Goal: Transaction & Acquisition: Purchase product/service

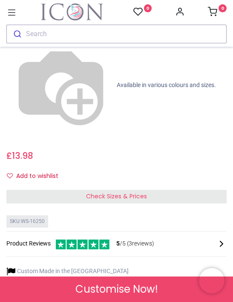
scroll to position [337, 0]
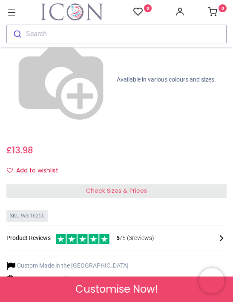
click at [173, 185] on div "Check Sizes & Prices" at bounding box center [116, 192] width 220 height 14
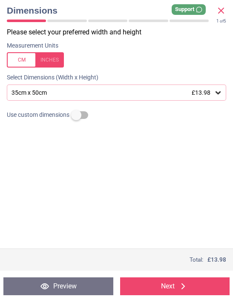
click at [54, 61] on div at bounding box center [35, 59] width 57 height 15
click at [219, 91] on icon at bounding box center [217, 92] width 9 height 9
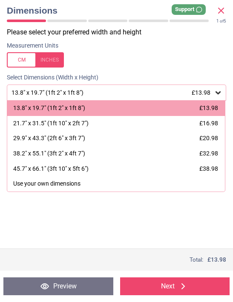
click at [212, 150] on span "£32.98" at bounding box center [208, 153] width 19 height 7
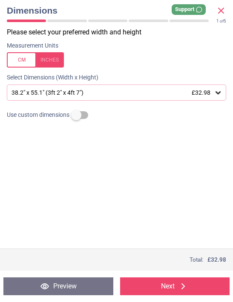
click at [175, 287] on button "Next" at bounding box center [175, 287] width 110 height 18
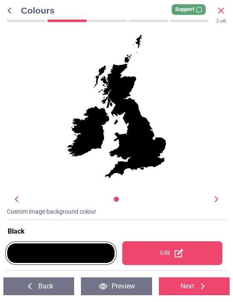
click at [93, 255] on div at bounding box center [60, 254] width 107 height 20
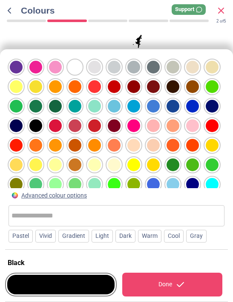
click at [191, 159] on div at bounding box center [192, 165] width 13 height 13
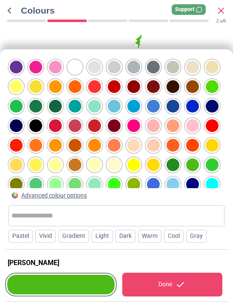
click at [165, 284] on div "Done" at bounding box center [172, 285] width 100 height 24
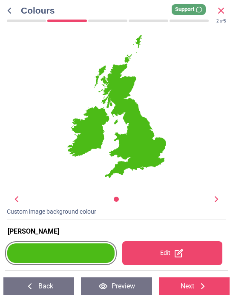
click at [218, 199] on icon at bounding box center [216, 199] width 10 height 10
click at [218, 198] on icon at bounding box center [216, 199] width 10 height 10
click at [118, 288] on button "Preview" at bounding box center [116, 287] width 71 height 18
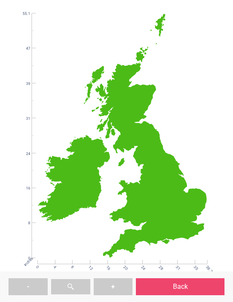
click at [180, 288] on button "Back" at bounding box center [180, 286] width 88 height 17
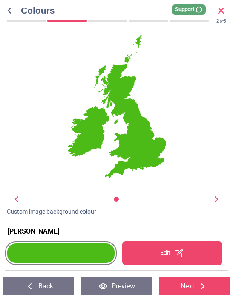
click at [194, 285] on button "Next" at bounding box center [194, 287] width 71 height 18
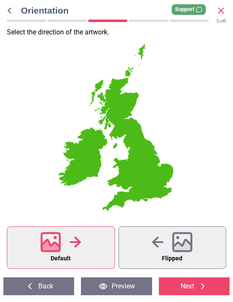
click at [190, 287] on button "Next" at bounding box center [194, 287] width 71 height 18
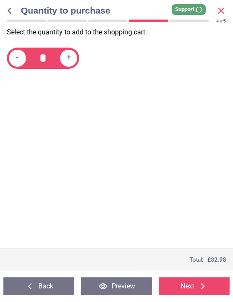
click at [192, 285] on button "Next" at bounding box center [194, 287] width 71 height 18
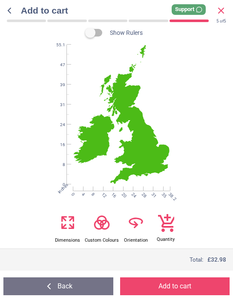
click at [222, 10] on icon at bounding box center [221, 11] width 10 height 10
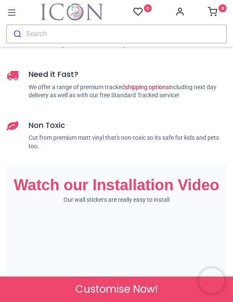
scroll to position [704, 0]
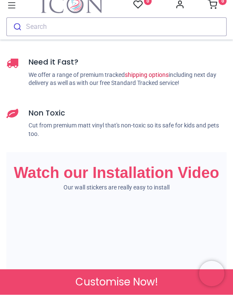
click at [15, 9] on icon at bounding box center [11, 12] width 11 height 11
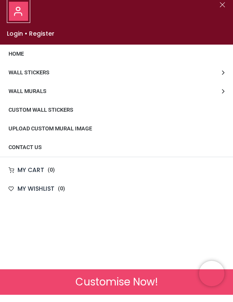
click at [48, 77] on span "Wall Stickers" at bounding box center [29, 80] width 41 height 6
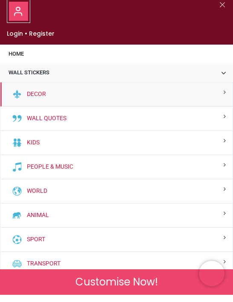
click at [100, 191] on div "World" at bounding box center [116, 199] width 232 height 24
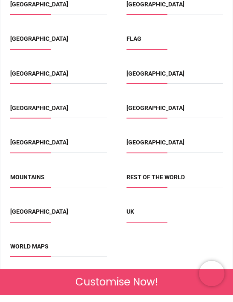
scroll to position [248, 0]
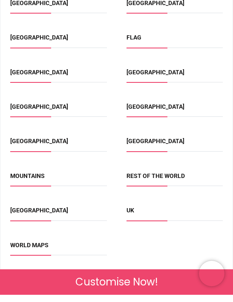
click at [134, 214] on link "UK" at bounding box center [130, 217] width 8 height 7
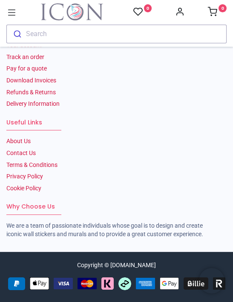
scroll to position [1483, 0]
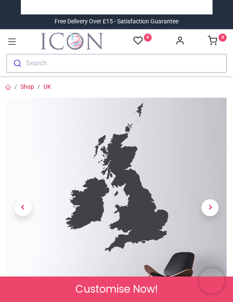
click at [128, 291] on span "Customise Now!" at bounding box center [116, 289] width 82 height 14
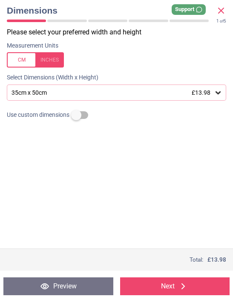
click at [219, 91] on icon at bounding box center [217, 92] width 5 height 3
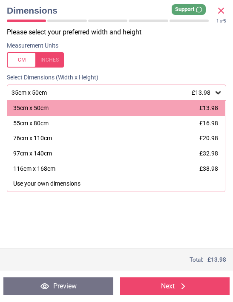
click at [58, 62] on div at bounding box center [35, 59] width 57 height 15
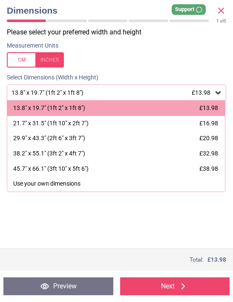
click at [222, 10] on icon at bounding box center [221, 11] width 10 height 10
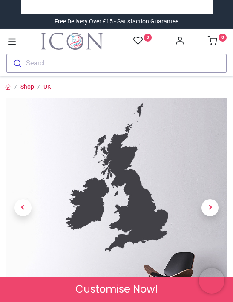
click at [15, 40] on icon at bounding box center [11, 41] width 11 height 11
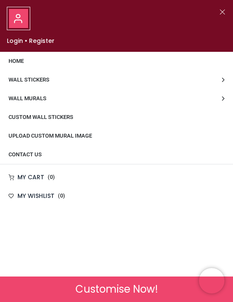
click at [46, 101] on span "Wall Murals" at bounding box center [28, 98] width 38 height 6
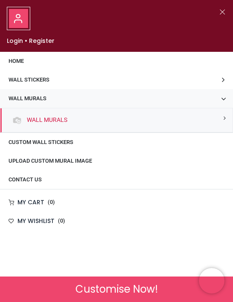
click at [114, 81] on link "Wall Stickers" at bounding box center [116, 80] width 233 height 19
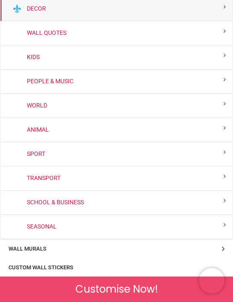
scroll to position [94, 0]
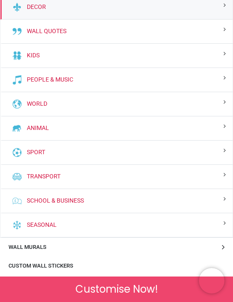
click at [60, 173] on link "Transport" at bounding box center [41, 177] width 37 height 9
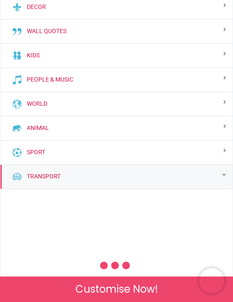
click at [127, 128] on div "Animal" at bounding box center [116, 128] width 232 height 24
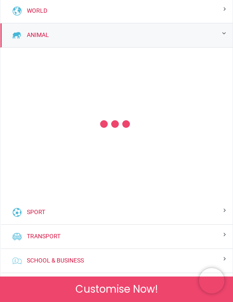
scroll to position [211, 0]
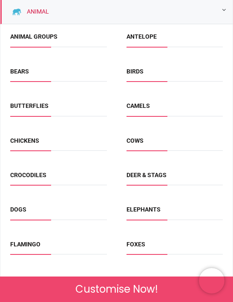
click at [26, 206] on link "Dogs" at bounding box center [18, 209] width 16 height 7
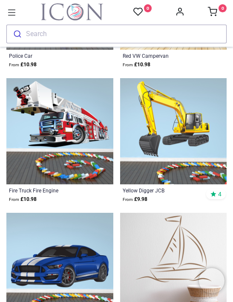
scroll to position [765, 0]
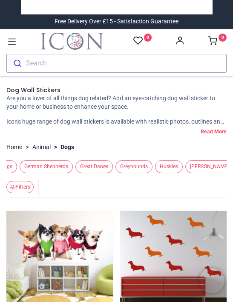
scroll to position [0, 650]
click at [73, 165] on span "German Shepherds" at bounding box center [46, 166] width 53 height 13
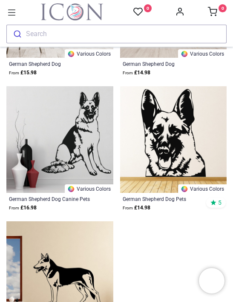
scroll to position [377, 0]
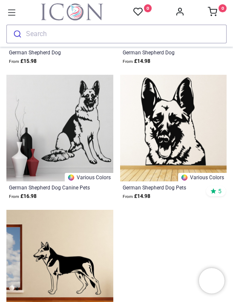
click at [179, 127] on img at bounding box center [173, 128] width 107 height 107
click at [16, 14] on icon at bounding box center [11, 12] width 11 height 11
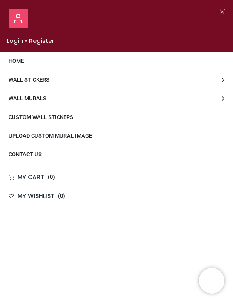
click at [45, 81] on span "Wall Stickers" at bounding box center [29, 80] width 41 height 6
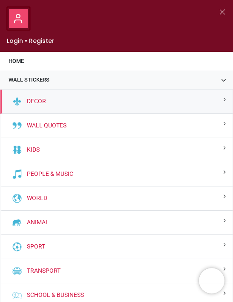
click at [98, 197] on div "World" at bounding box center [116, 199] width 232 height 24
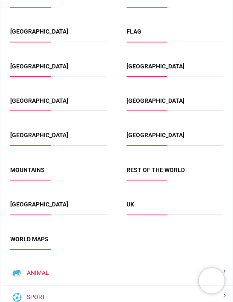
scroll to position [273, 0]
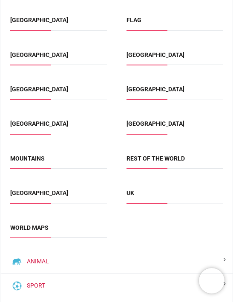
click at [133, 190] on link "UK" at bounding box center [130, 193] width 8 height 7
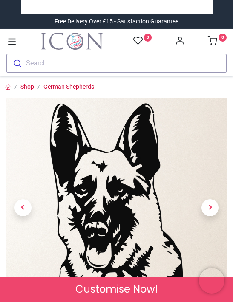
click at [130, 290] on span "Customise Now!" at bounding box center [116, 289] width 82 height 14
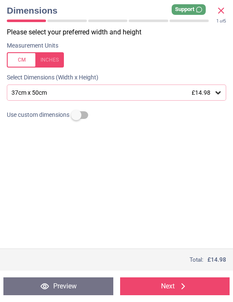
click at [54, 59] on div at bounding box center [35, 59] width 57 height 15
click at [223, 90] on div "14.6" x 19.7" (1ft 3" x 1ft 8") £14.98" at bounding box center [116, 93] width 219 height 16
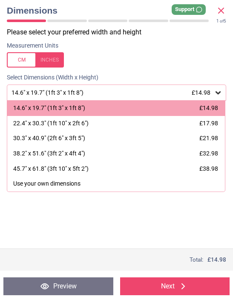
click at [224, 8] on icon at bounding box center [221, 11] width 10 height 10
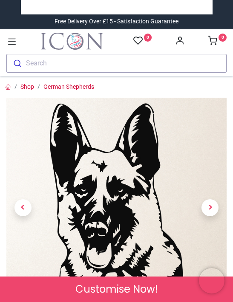
click at [17, 44] on icon at bounding box center [11, 41] width 11 height 11
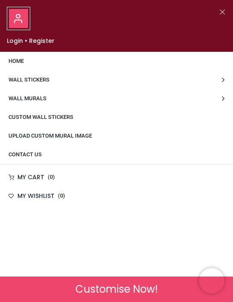
click at [48, 80] on span "Wall Stickers" at bounding box center [29, 80] width 41 height 6
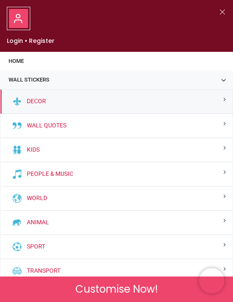
click at [79, 199] on div "World" at bounding box center [116, 199] width 232 height 24
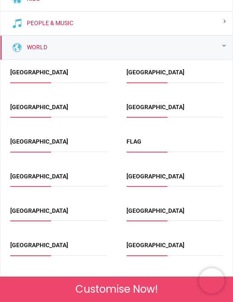
scroll to position [151, 0]
click at [216, 44] on div "World" at bounding box center [116, 48] width 232 height 24
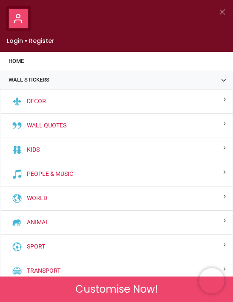
scroll to position [0, 0]
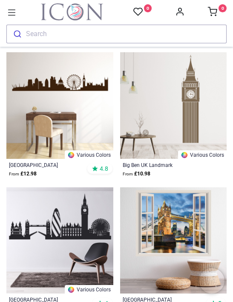
scroll to position [133, 0]
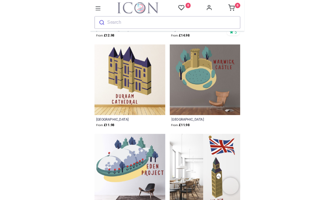
scroll to position [2545, 0]
